Goal: Answer question/provide support

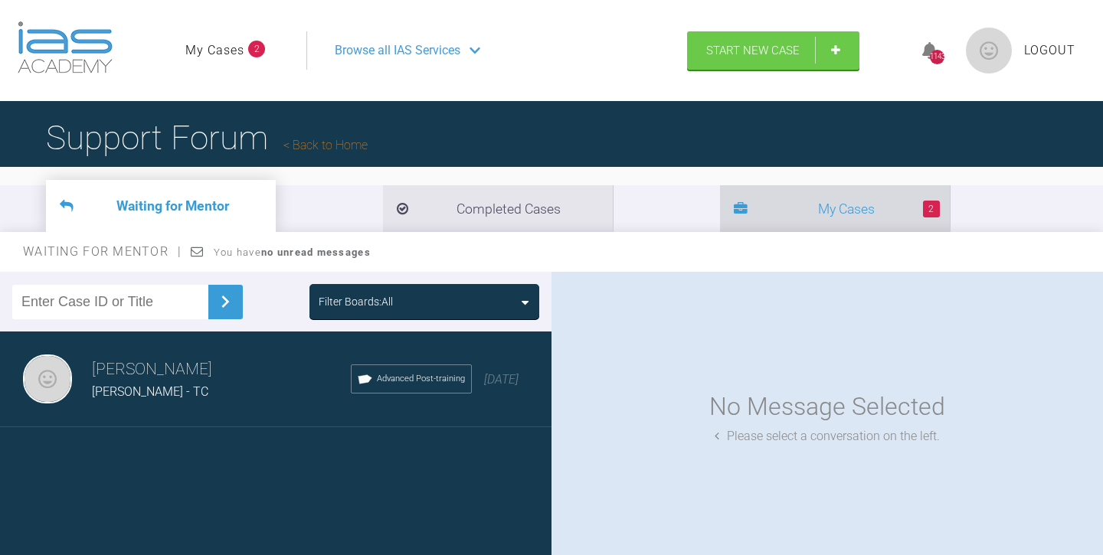
click at [720, 217] on li "2 My Cases" at bounding box center [835, 208] width 230 height 47
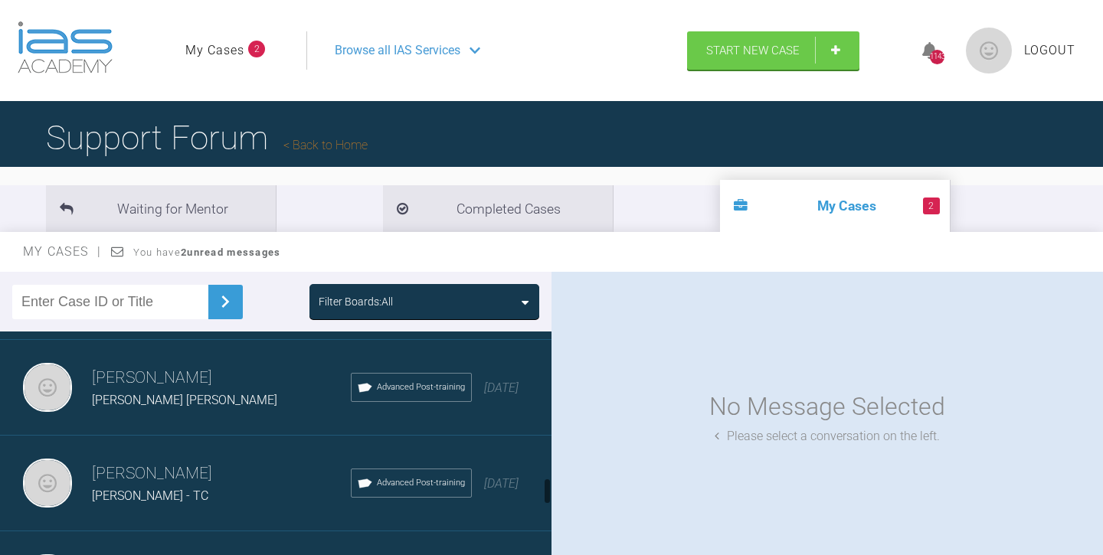
scroll to position [1246, 0]
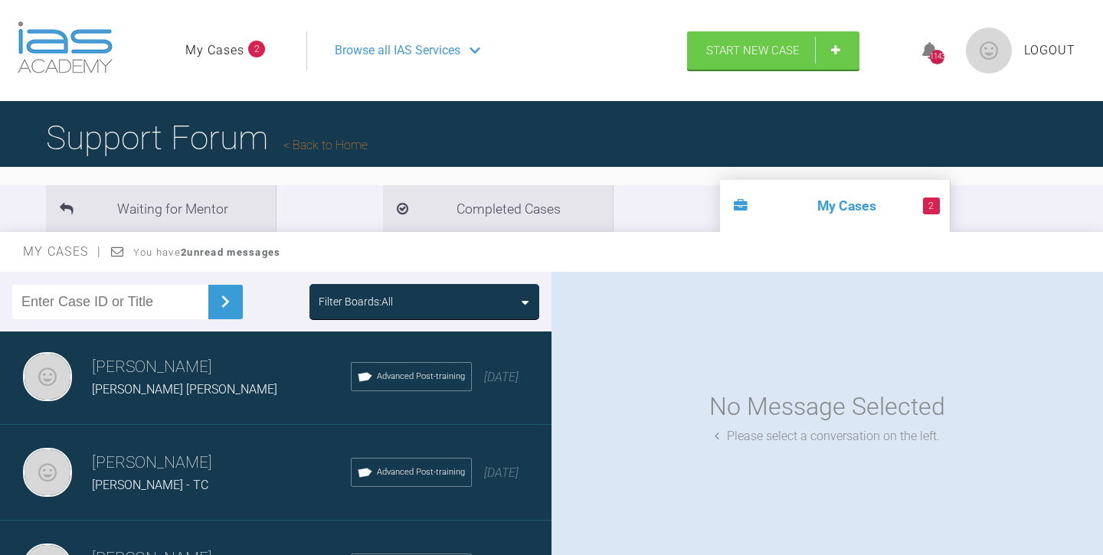
click at [257, 390] on div "[PERSON_NAME] [PERSON_NAME]" at bounding box center [221, 390] width 259 height 20
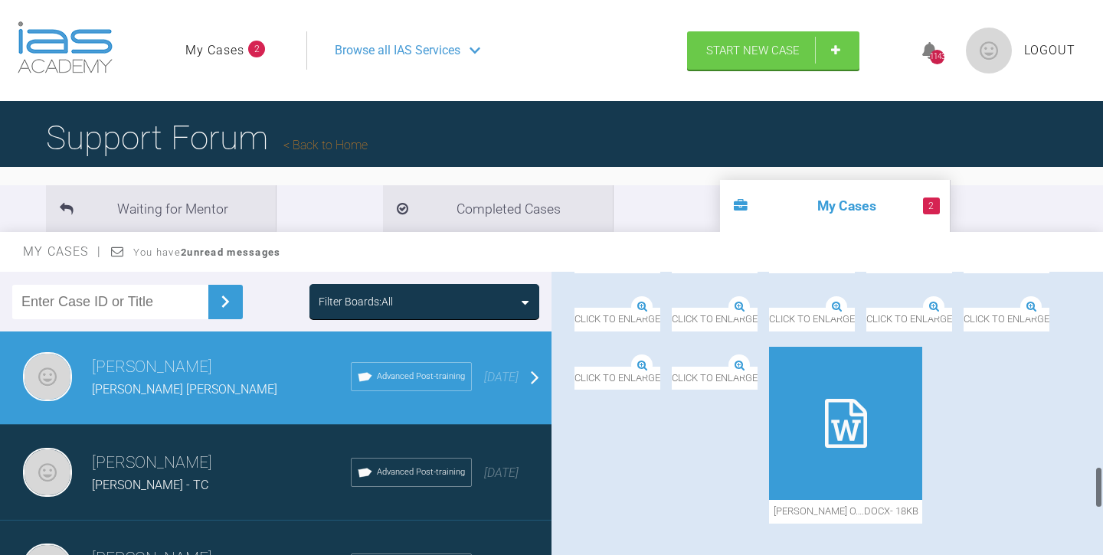
scroll to position [1347, 0]
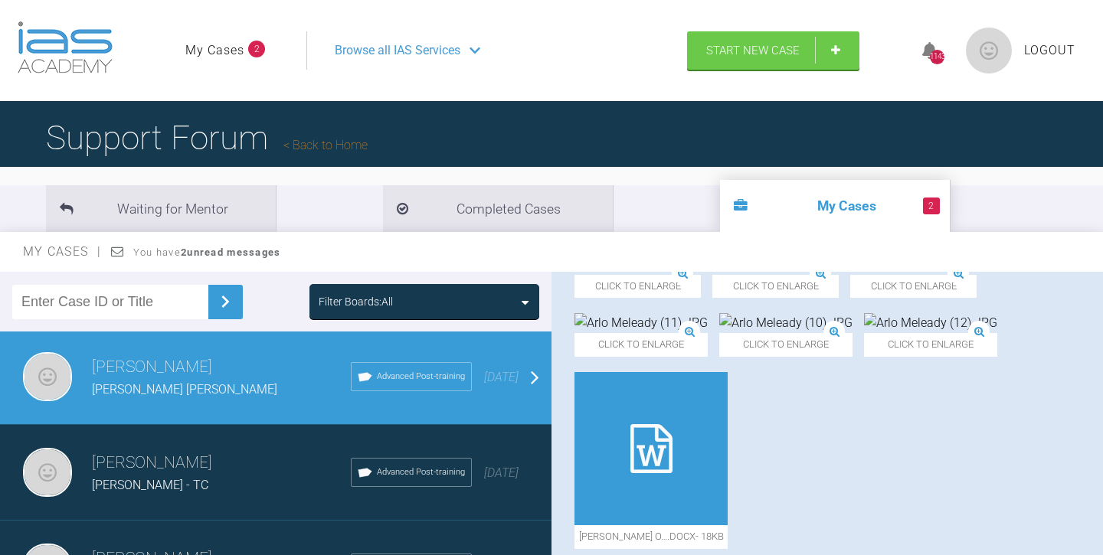
click at [800, 217] on img at bounding box center [775, 207] width 126 height 20
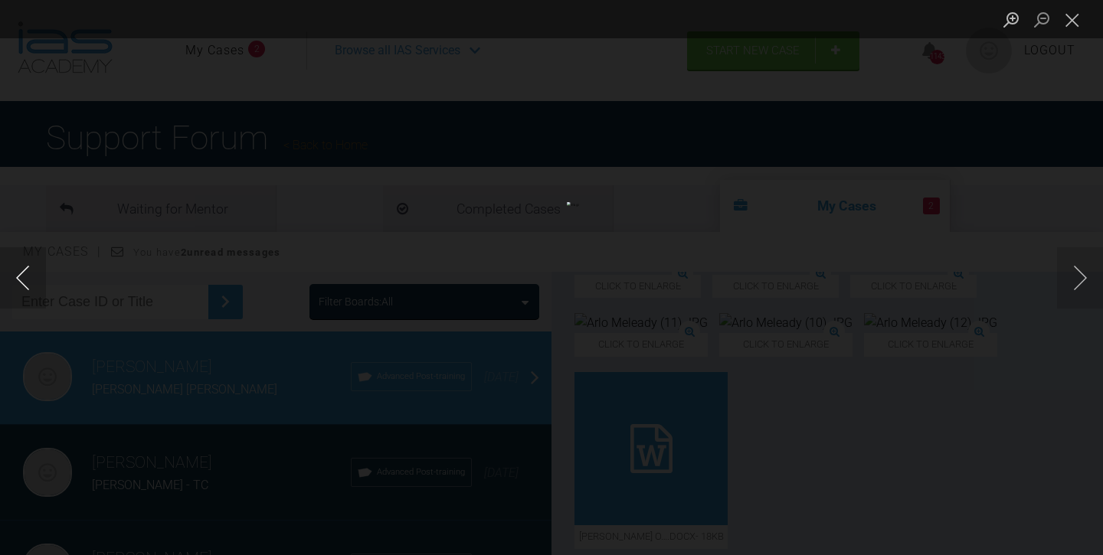
click at [21, 276] on button "Previous image" at bounding box center [23, 277] width 46 height 61
click at [17, 277] on button "Previous image" at bounding box center [23, 277] width 46 height 61
click at [1082, 276] on button "Next image" at bounding box center [1080, 277] width 46 height 61
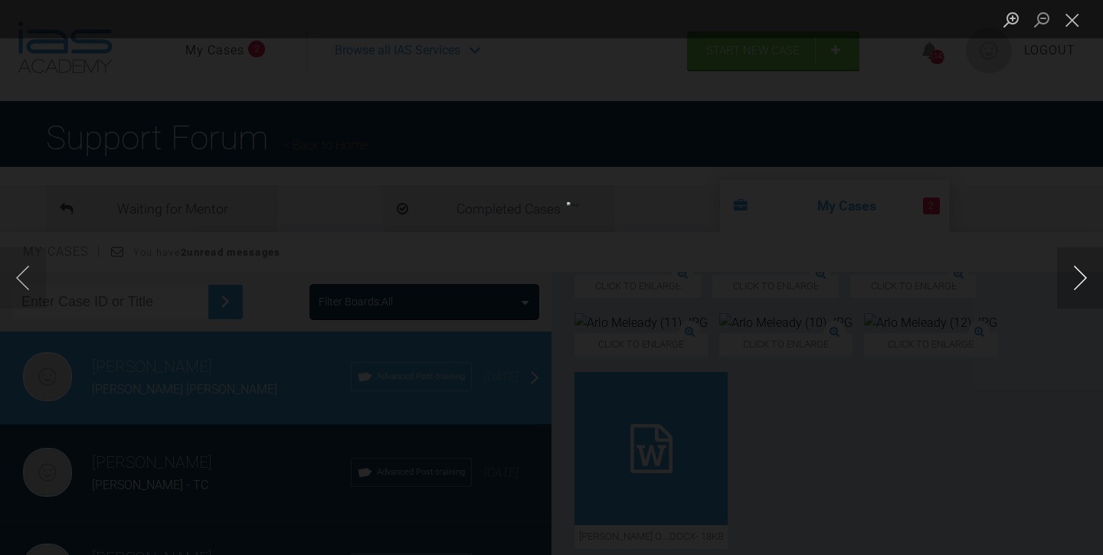
click at [1079, 278] on button "Next image" at bounding box center [1080, 277] width 46 height 61
click at [1080, 278] on button "Next image" at bounding box center [1080, 277] width 46 height 61
click at [1079, 281] on button "Next image" at bounding box center [1080, 277] width 46 height 61
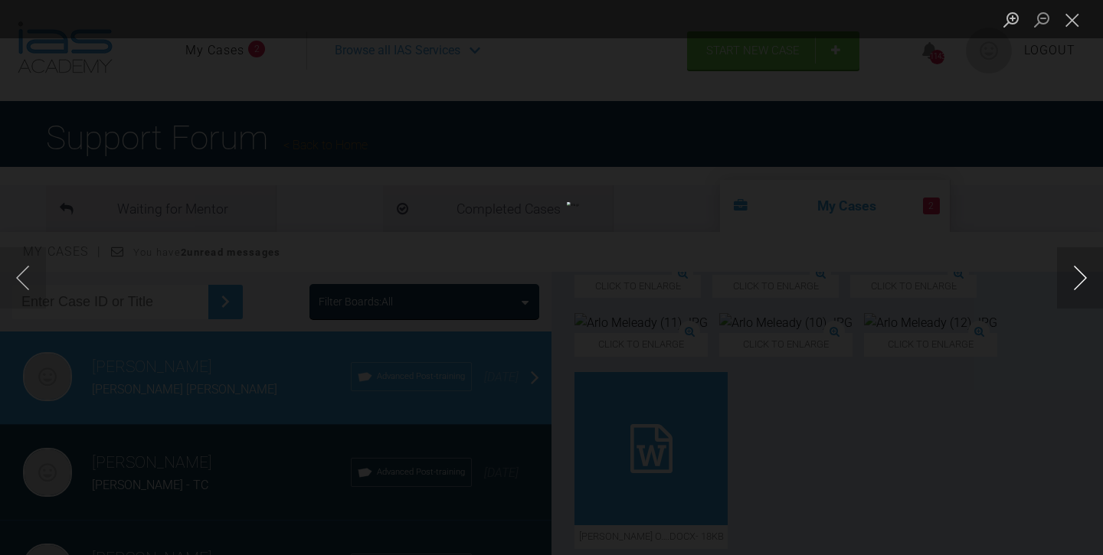
click at [1079, 281] on button "Next image" at bounding box center [1080, 277] width 46 height 61
click at [1077, 18] on button "Close lightbox" at bounding box center [1072, 19] width 31 height 27
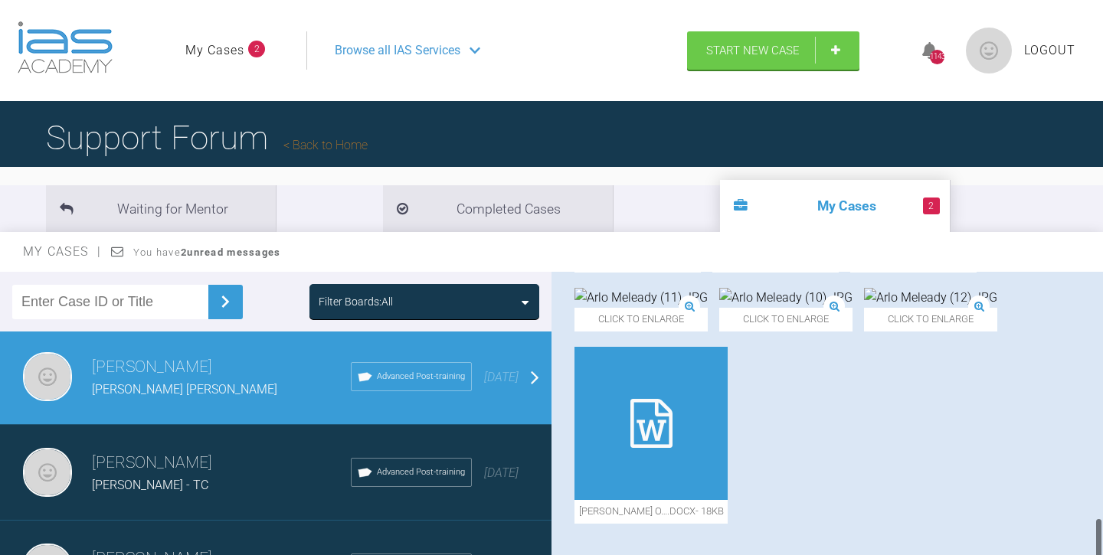
scroll to position [1681, 0]
click at [659, 448] on icon at bounding box center [651, 423] width 42 height 49
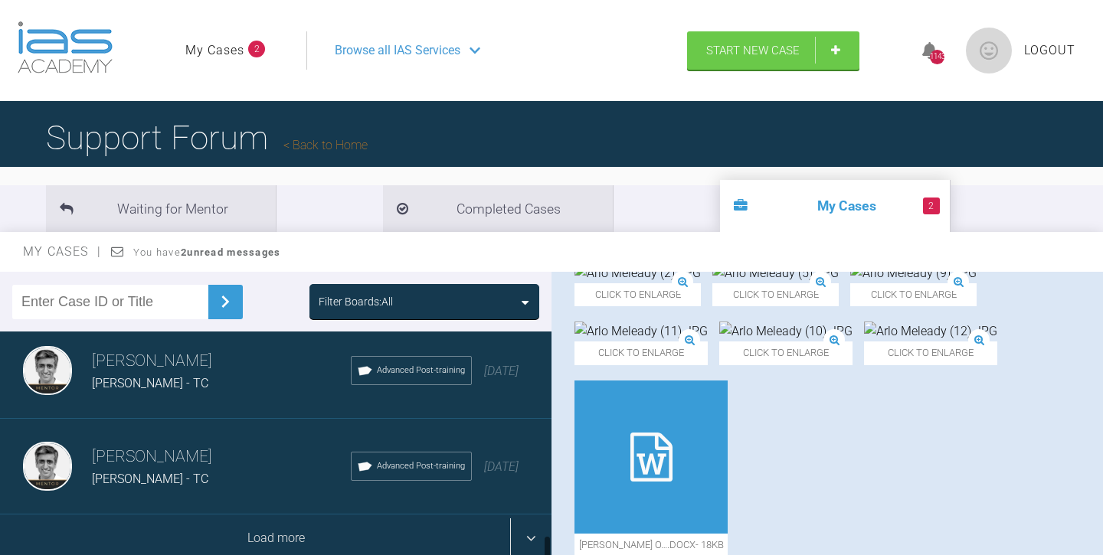
scroll to position [1730, 0]
click at [156, 526] on div "Load more" at bounding box center [275, 538] width 551 height 47
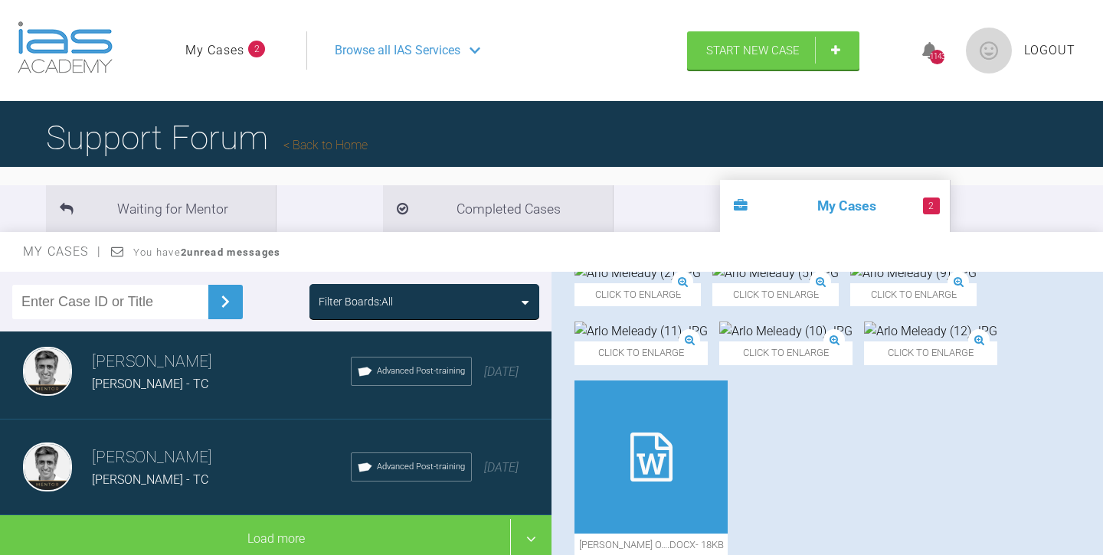
click at [204, 470] on div "[PERSON_NAME] - TC" at bounding box center [221, 480] width 259 height 20
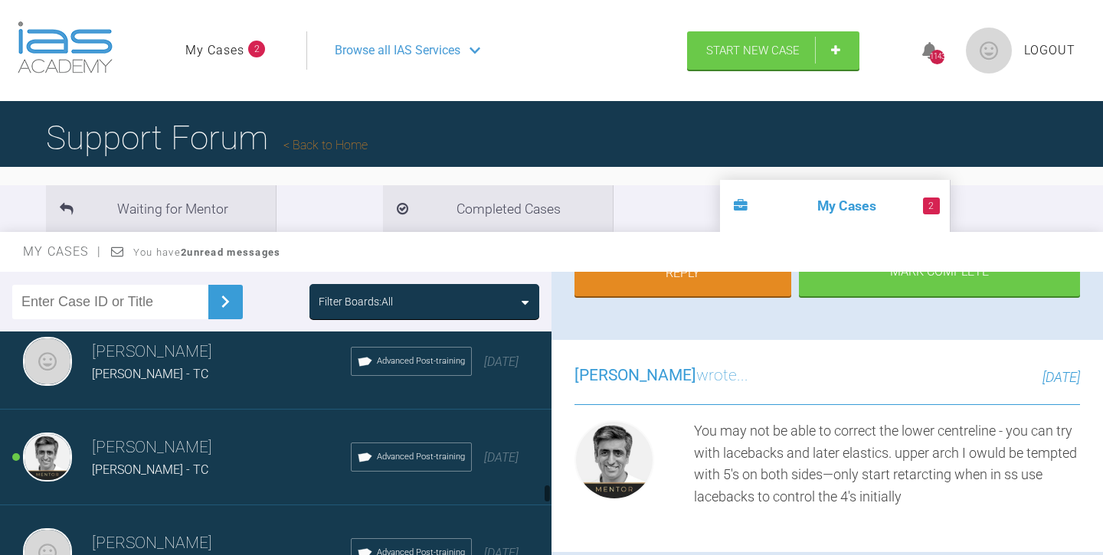
scroll to position [2704, 0]
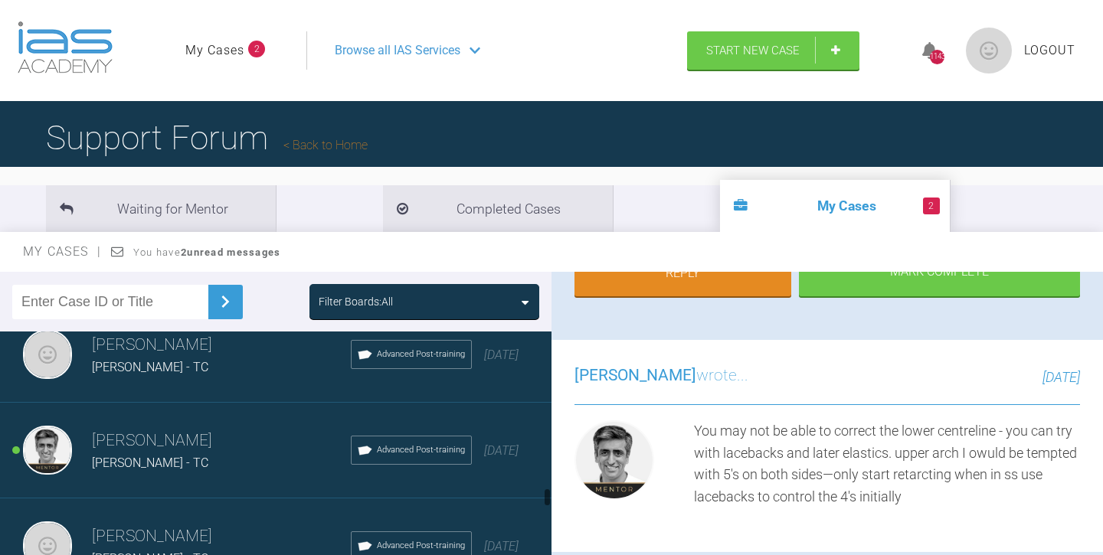
click at [193, 456] on div "[PERSON_NAME] - TC" at bounding box center [221, 463] width 259 height 20
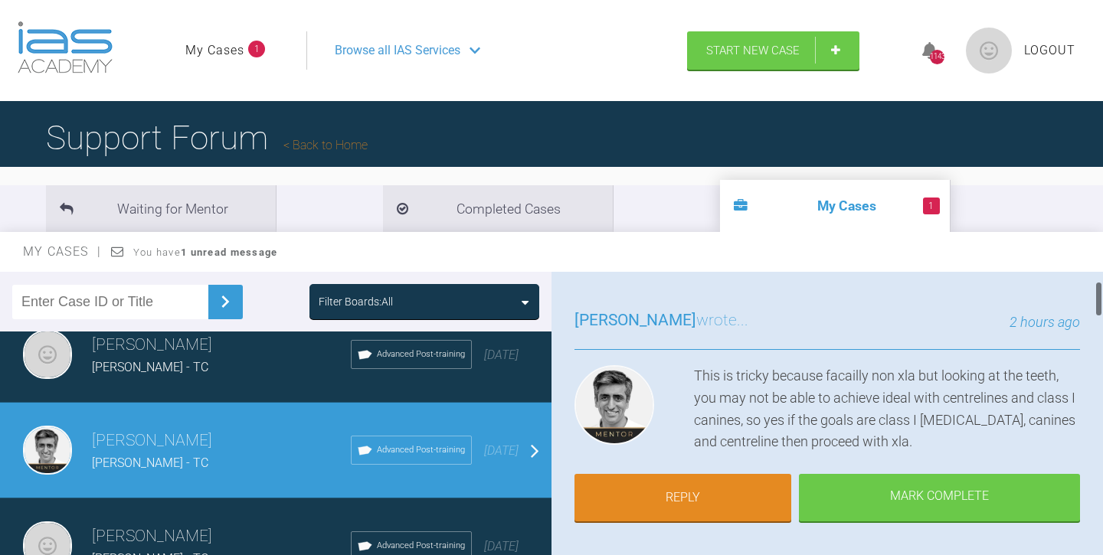
scroll to position [77, 0]
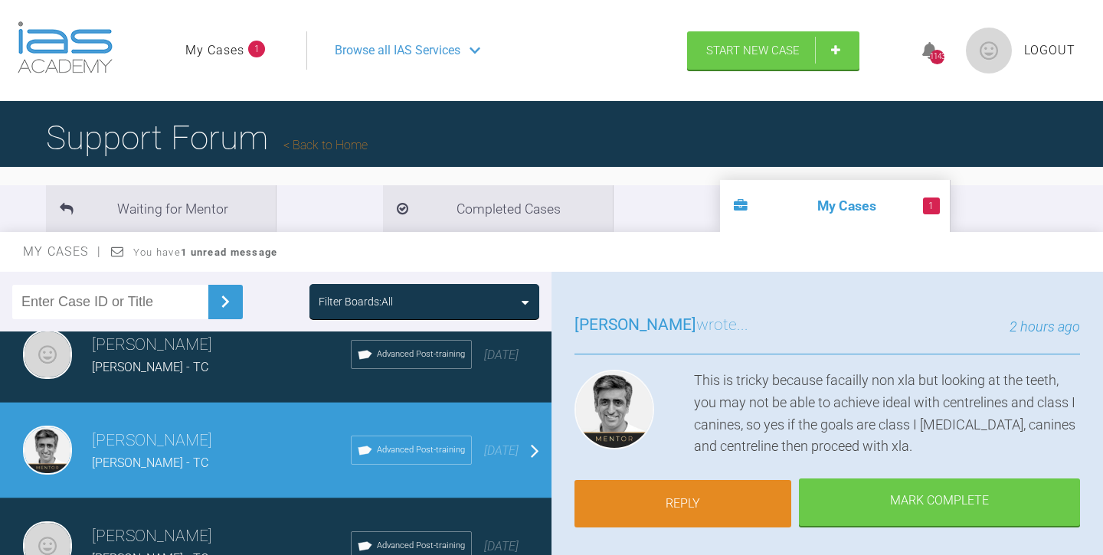
click at [695, 496] on link "Reply" at bounding box center [682, 503] width 217 height 47
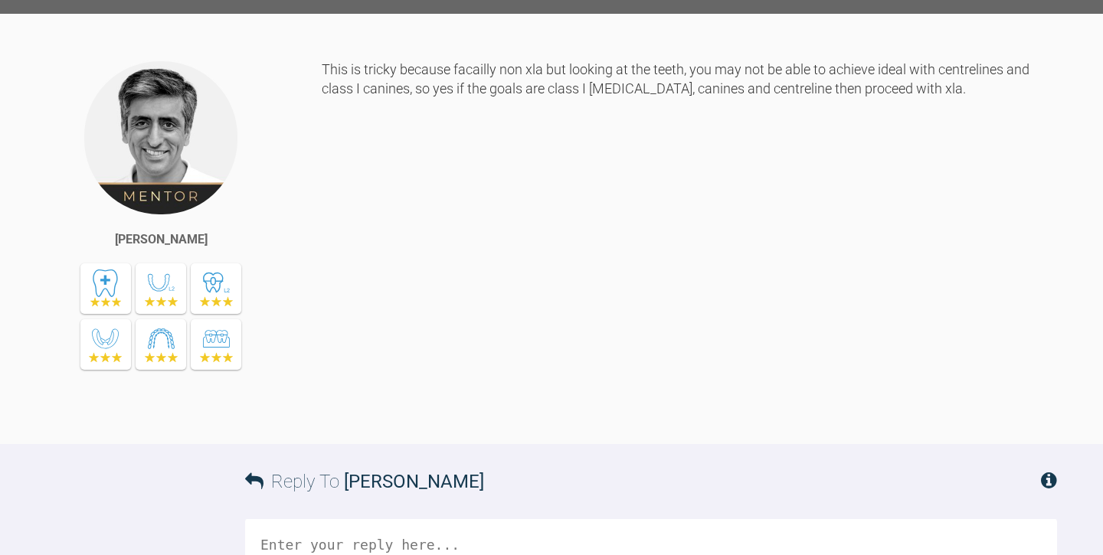
scroll to position [2550, 0]
